Goal: Navigation & Orientation: Go to known website

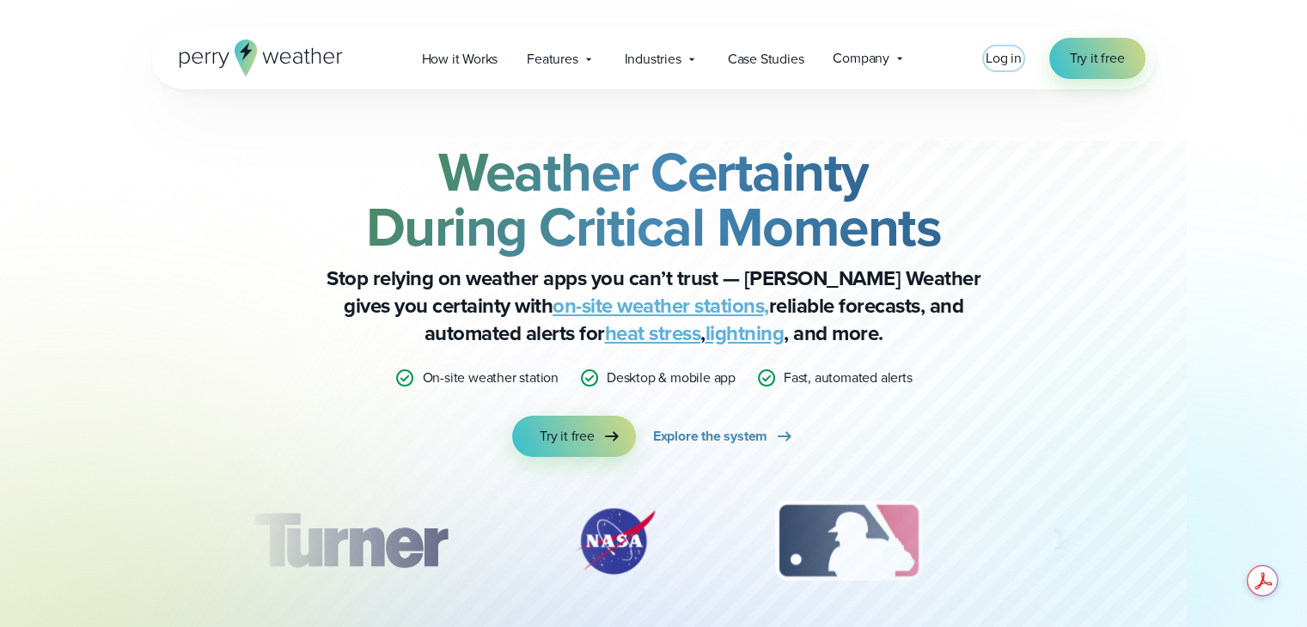
click at [1018, 62] on span "Log in" at bounding box center [1003, 58] width 36 height 20
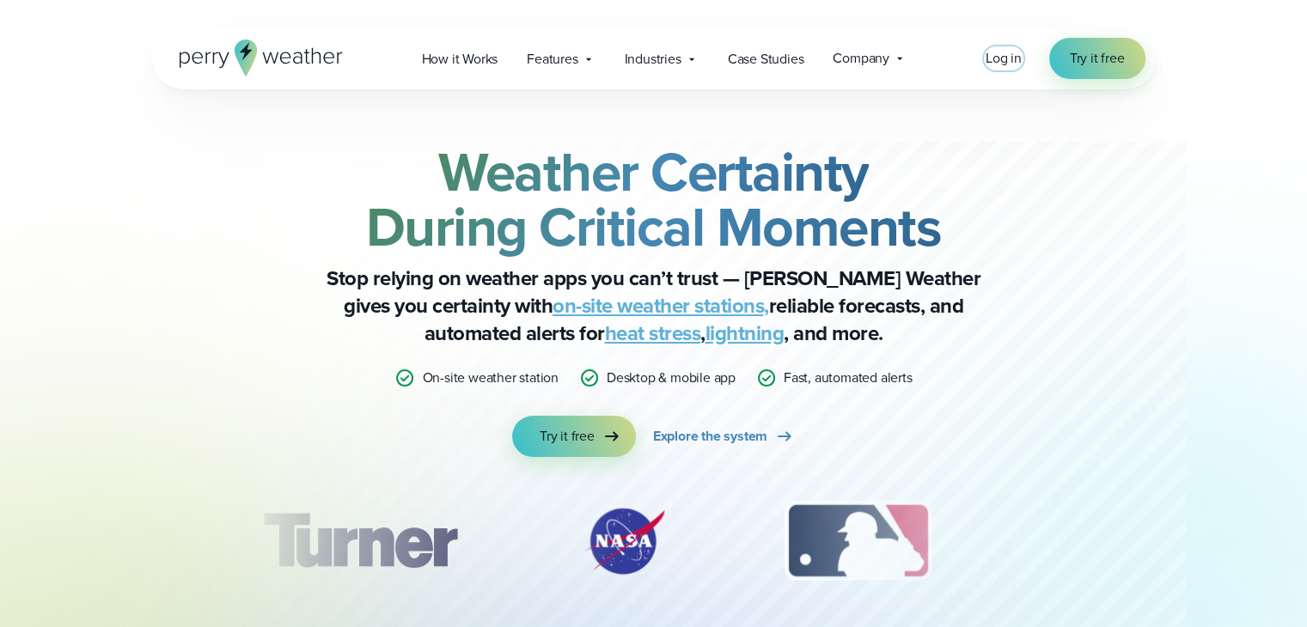
click at [1009, 61] on span "Log in" at bounding box center [1003, 58] width 36 height 20
click at [1010, 60] on span "Log in" at bounding box center [1003, 58] width 36 height 20
